Goal: Task Accomplishment & Management: Manage account settings

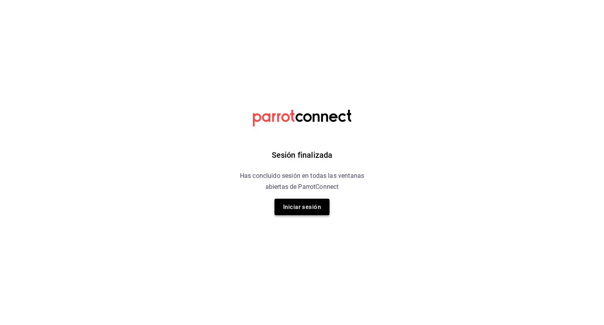
click at [296, 207] on button "Iniciar sesión" at bounding box center [302, 207] width 55 height 17
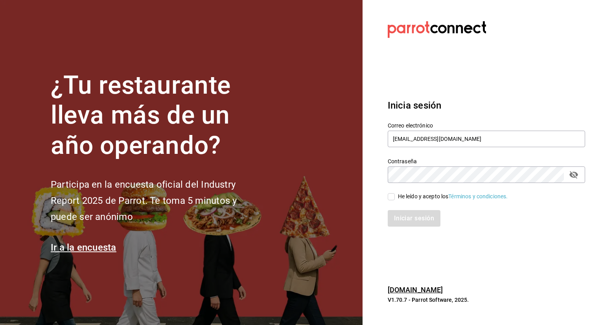
click at [393, 198] on input "He leído y acepto los Términos y condiciones." at bounding box center [391, 196] width 7 height 7
checkbox input "true"
click at [426, 220] on button "Iniciar sesión" at bounding box center [414, 218] width 53 height 17
